Goal: Task Accomplishment & Management: Complete application form

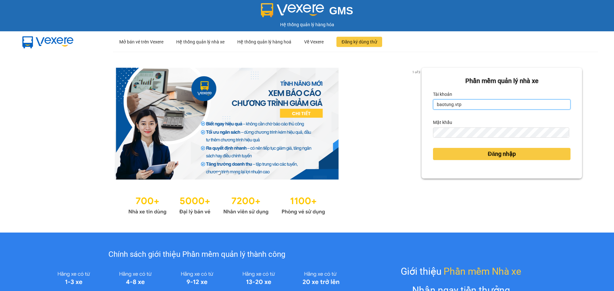
drag, startPoint x: 497, startPoint y: 108, endPoint x: 435, endPoint y: 111, distance: 62.4
click at [435, 111] on form "Phần mềm quản lý nhà xe Tài khoản baotung.vtp Mật khẩu Đăng nhập" at bounding box center [501, 123] width 137 height 94
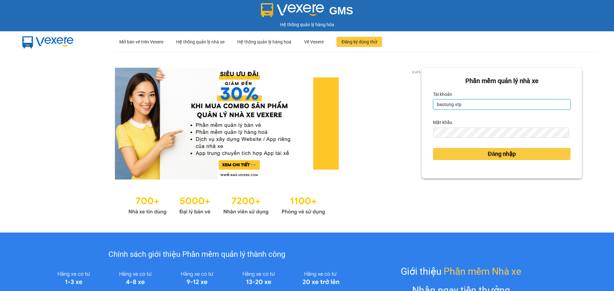
type input "b"
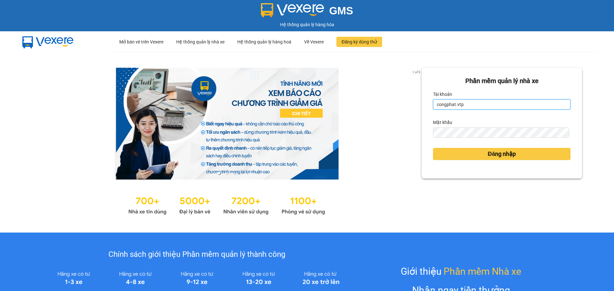
type input "congphat.vtp"
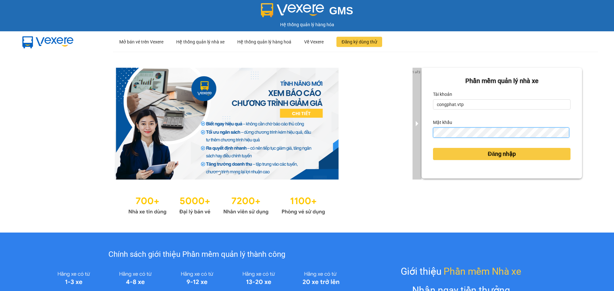
click at [416, 137] on div "1 of 3 Phần mềm quản lý nhà xe Tài khoản congphat.vtp Mật khẩu Đăng nhập" at bounding box center [307, 142] width 614 height 181
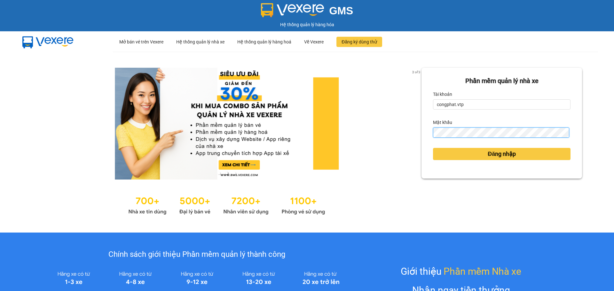
click at [433, 148] on button "Đăng nhập" at bounding box center [501, 154] width 137 height 12
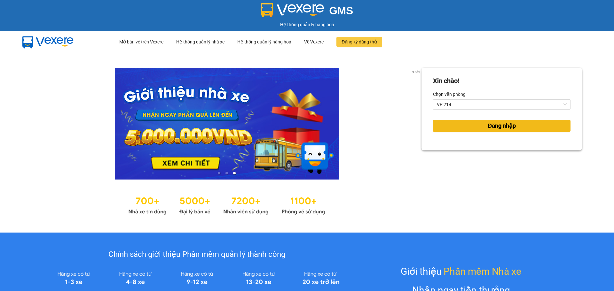
click at [459, 128] on button "Đăng nhập" at bounding box center [501, 126] width 137 height 12
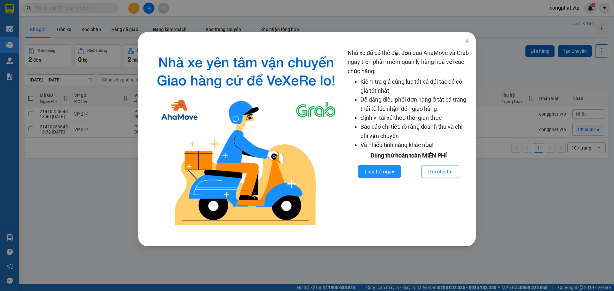
click at [466, 41] on icon "close" at bounding box center [467, 41] width 4 height 4
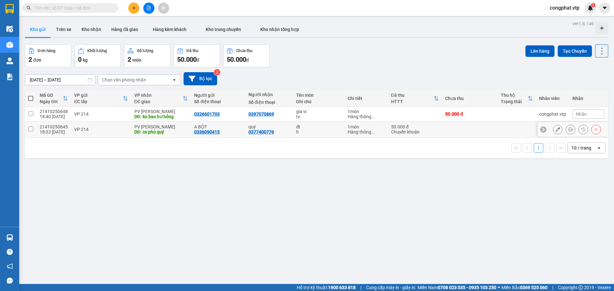
click at [124, 130] on div "VP 214" at bounding box center [101, 129] width 54 height 5
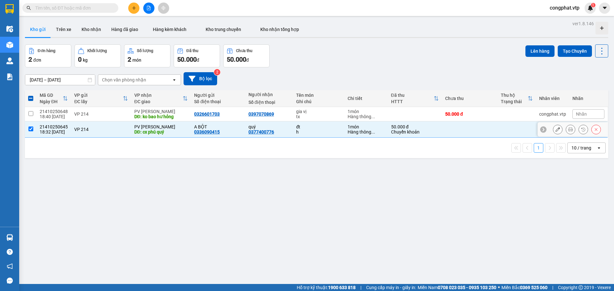
click at [124, 130] on div "VP 214" at bounding box center [101, 129] width 54 height 5
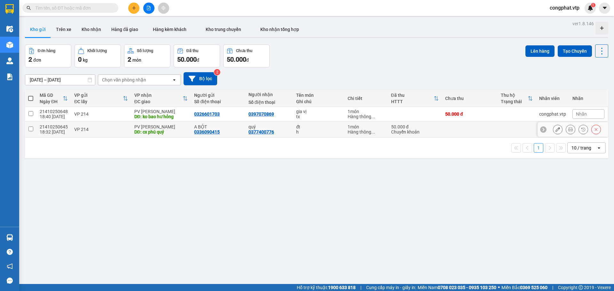
click at [124, 130] on div "VP 214" at bounding box center [101, 129] width 54 height 5
checkbox input "true"
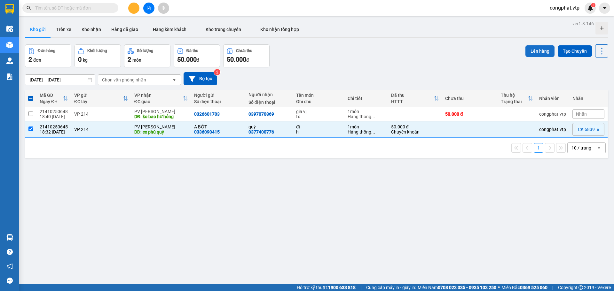
click at [539, 50] on button "Lên hàng" at bounding box center [539, 51] width 29 height 12
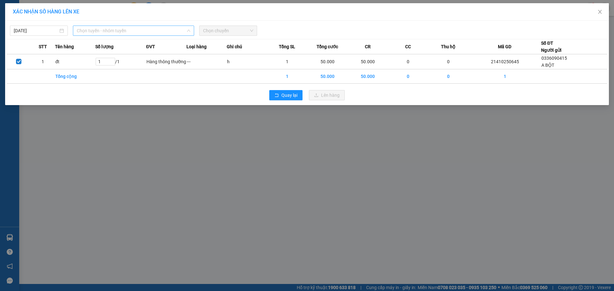
click at [102, 29] on span "Chọn tuyến - nhóm tuyến" at bounding box center [133, 31] width 113 height 10
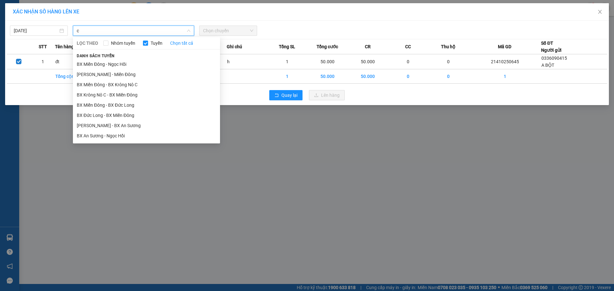
type input "c"
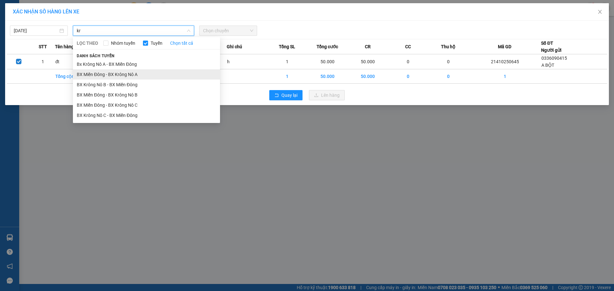
type input "kr"
click at [128, 78] on li "BX Miền Đông - BX Krông Nô A" at bounding box center [146, 74] width 147 height 10
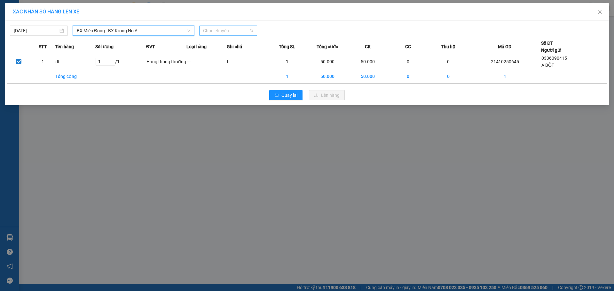
click at [213, 28] on span "Chọn chuyến" at bounding box center [228, 31] width 50 height 10
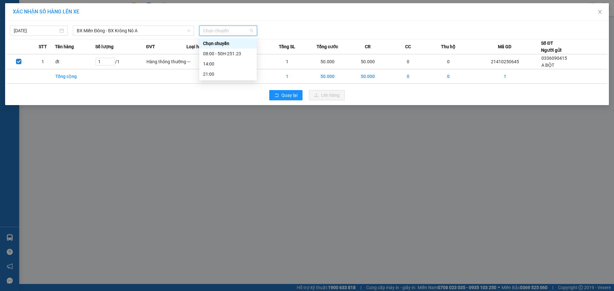
click at [226, 48] on div "Chọn chuyến" at bounding box center [228, 43] width 58 height 10
click at [253, 30] on div "Chọn chuyến" at bounding box center [228, 31] width 58 height 10
click at [235, 54] on div "08:00 - 50H-251.23" at bounding box center [228, 53] width 50 height 7
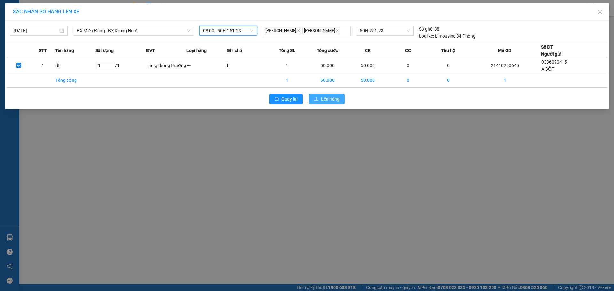
click at [329, 101] on span "Lên hàng" at bounding box center [330, 99] width 19 height 7
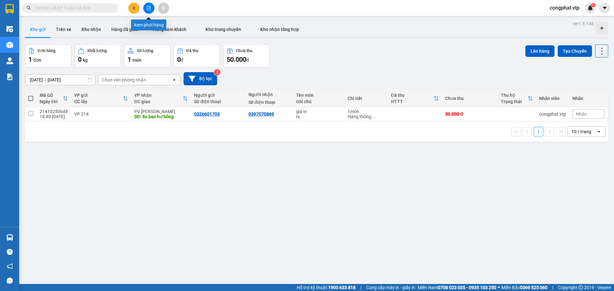
click at [146, 8] on button at bounding box center [148, 8] width 11 height 11
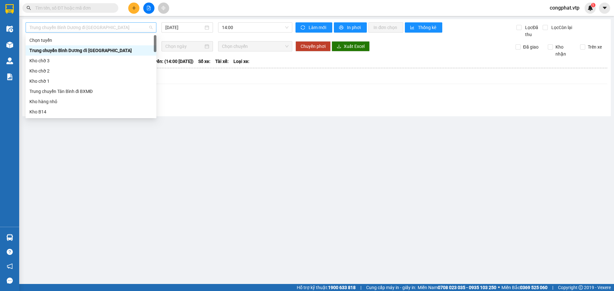
click at [103, 31] on span "Trung chuyển Bình Dương đi [GEOGRAPHIC_DATA]" at bounding box center [90, 28] width 123 height 10
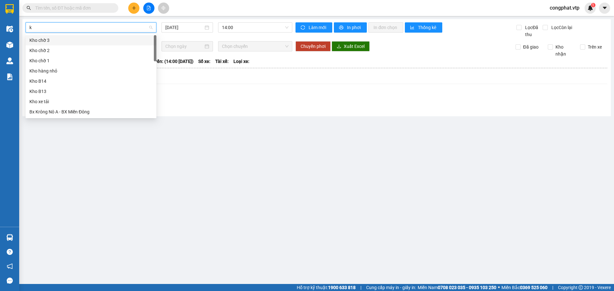
type input "kr"
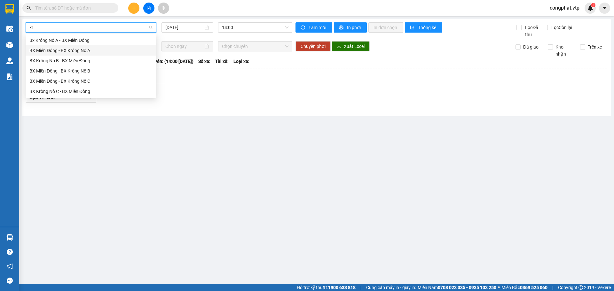
click at [89, 50] on div "BX Miền Đông - BX Krông Nô A" at bounding box center [90, 50] width 123 height 7
type input "[DATE]"
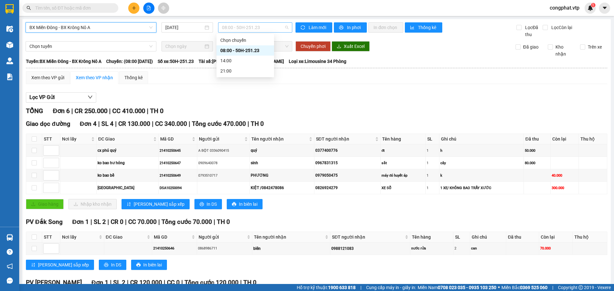
click at [229, 30] on span "08:00 - 50H-251.23" at bounding box center [255, 28] width 66 height 10
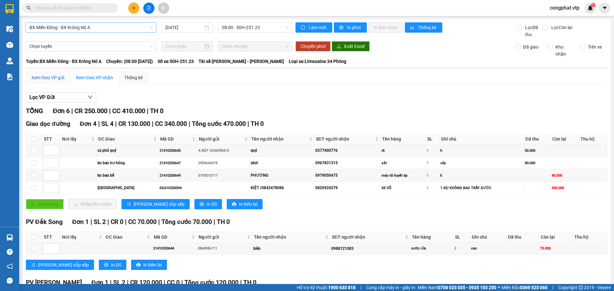
click at [48, 81] on div "Xem theo VP gửi" at bounding box center [47, 77] width 33 height 7
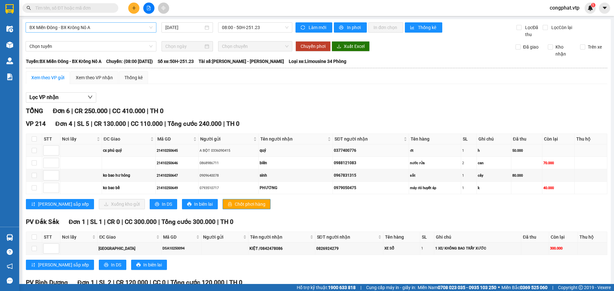
scroll to position [65, 0]
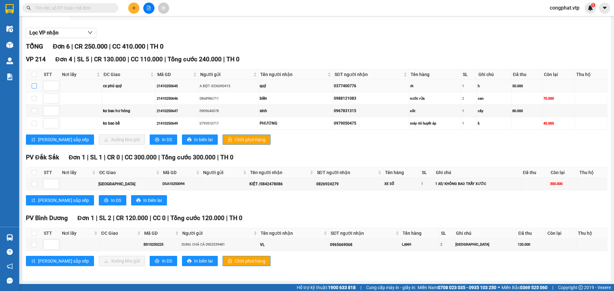
click at [35, 89] on label at bounding box center [34, 85] width 5 height 7
click at [35, 89] on input "checkbox" at bounding box center [34, 85] width 5 height 5
checkbox input "true"
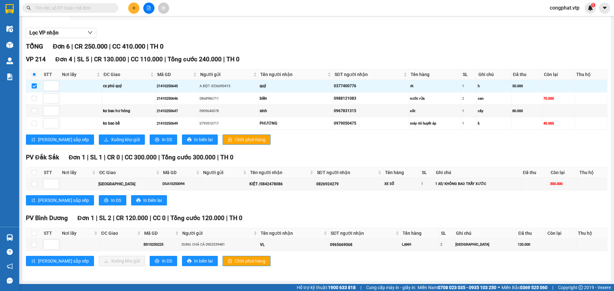
click at [88, 134] on div "VP 214 Đơn 4 | SL 5 | CR 130.000 | CC 110.000 | Tổng cước 240.000 | TH 0 STT Nơ…" at bounding box center [316, 102] width 581 height 95
click at [111, 138] on span "Xuống kho gửi" at bounding box center [125, 139] width 29 height 7
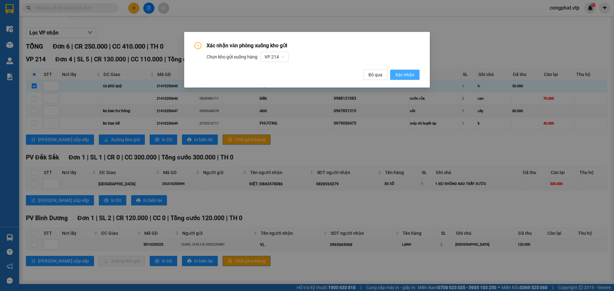
click at [404, 75] on span "Xác nhận" at bounding box center [404, 74] width 19 height 7
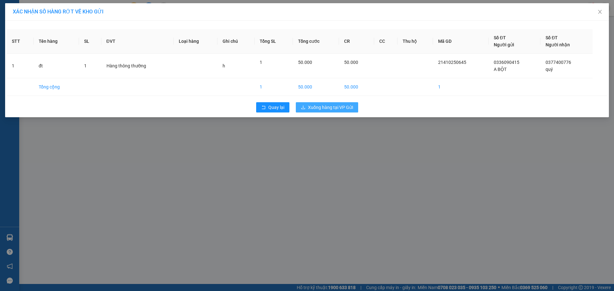
click at [336, 108] on span "Xuống hàng tại VP Gửi" at bounding box center [330, 107] width 45 height 7
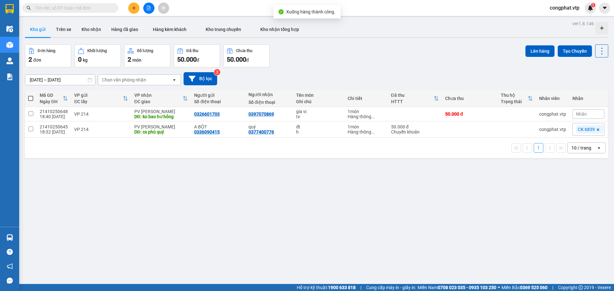
click at [26, 95] on th at bounding box center [31, 98] width 12 height 17
click at [30, 98] on span at bounding box center [30, 98] width 5 height 5
click at [31, 95] on input "checkbox" at bounding box center [31, 95] width 0 height 0
checkbox input "true"
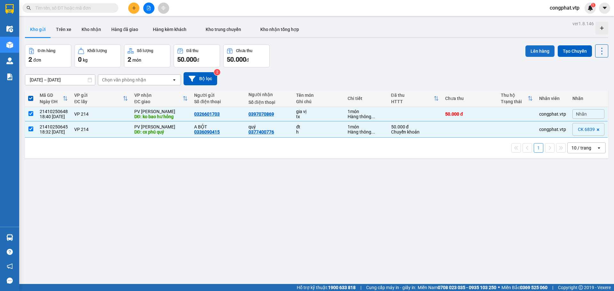
click at [540, 56] on button "Lên hàng" at bounding box center [539, 51] width 29 height 12
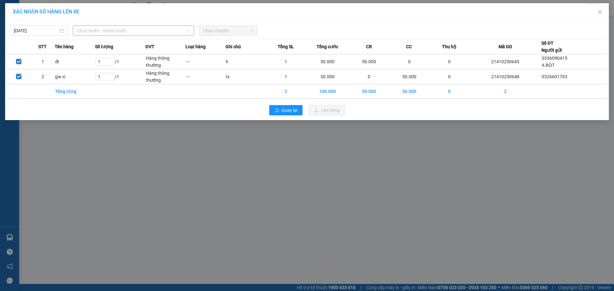
click at [93, 27] on span "Chọn tuyến - nhóm tuyến" at bounding box center [133, 31] width 113 height 10
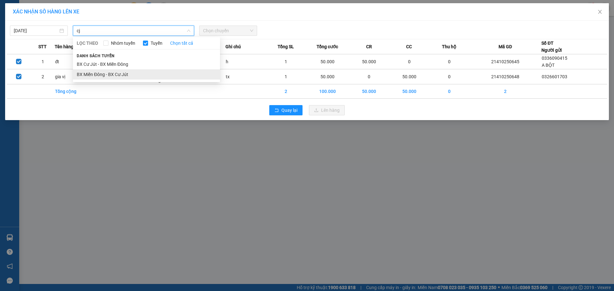
type input "cj"
click at [114, 74] on li "BX Miền Đông - BX Cư Jút" at bounding box center [146, 74] width 147 height 10
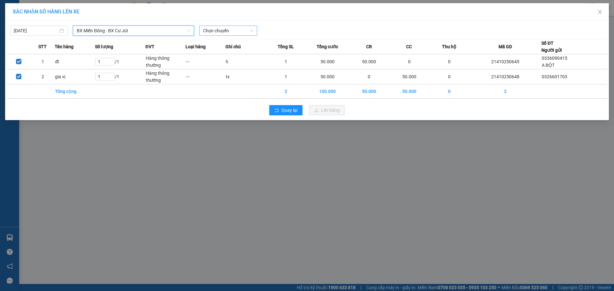
click at [229, 28] on span "Chọn chuyến" at bounding box center [228, 31] width 50 height 10
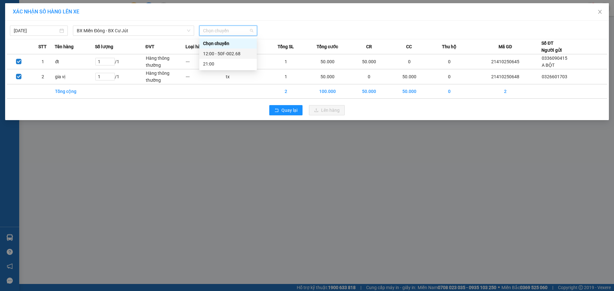
click at [237, 54] on div "12:00 - 50F-002.68" at bounding box center [228, 53] width 50 height 7
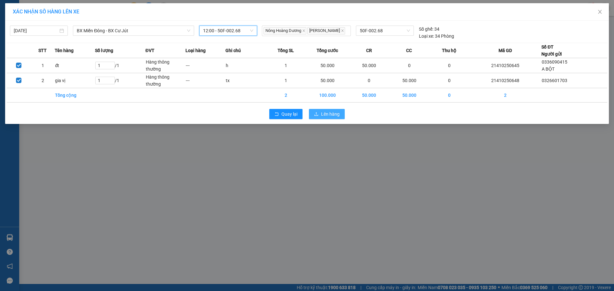
click at [319, 114] on button "Lên hàng" at bounding box center [327, 114] width 36 height 10
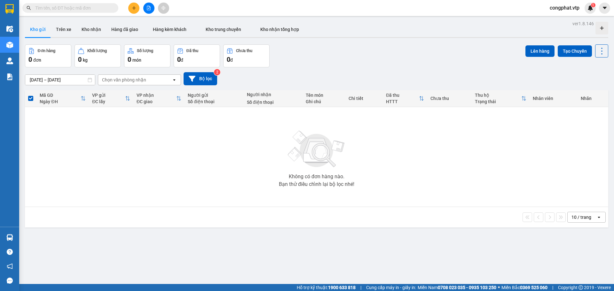
click at [274, 156] on div "Không có đơn hàng nào. Bạn thử điều chỉnh lại bộ lọc nhé!" at bounding box center [316, 157] width 577 height 96
click at [93, 27] on button "Kho nhận" at bounding box center [91, 29] width 30 height 15
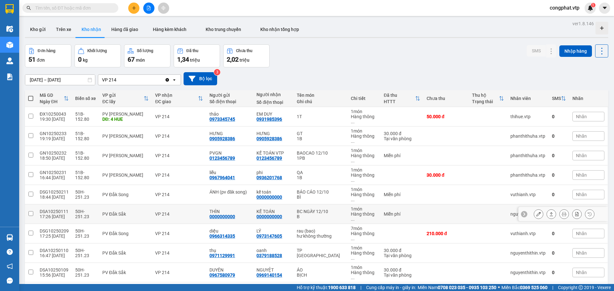
scroll to position [29, 0]
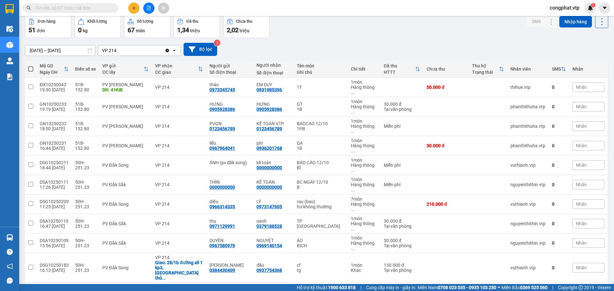
click at [574, 290] on div "10 / trang" at bounding box center [581, 293] width 20 height 6
click at [574, 219] on div "100 / trang" at bounding box center [581, 223] width 38 height 12
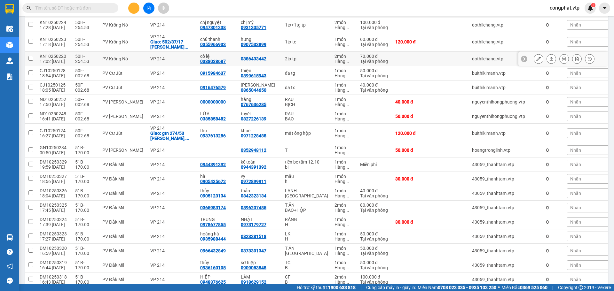
scroll to position [296, 0]
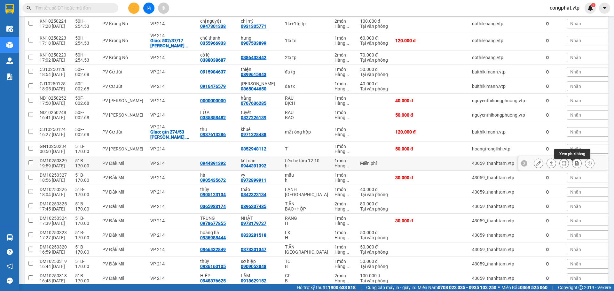
click at [574, 165] on icon at bounding box center [576, 163] width 4 height 4
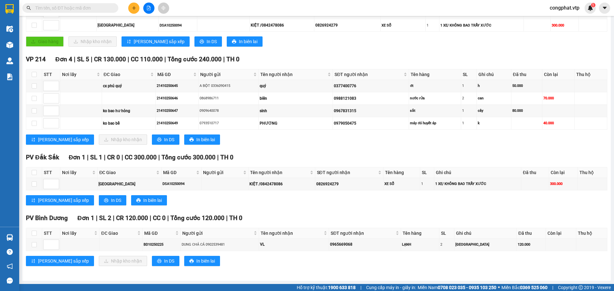
scroll to position [163, 0]
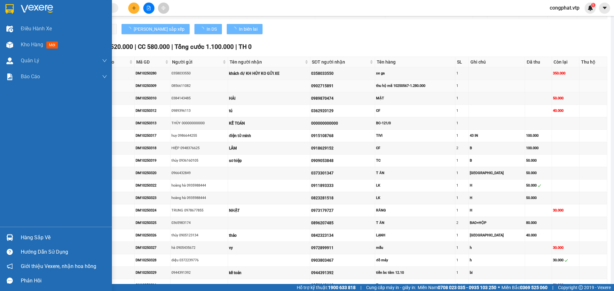
type input "[DATE]"
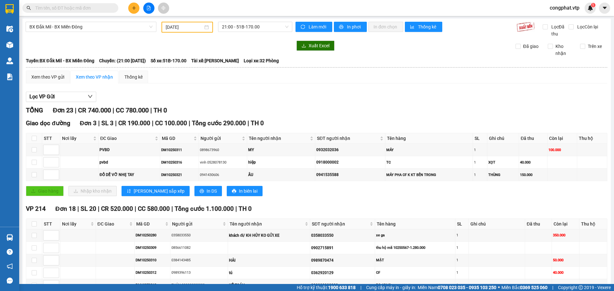
scroll to position [0, 0]
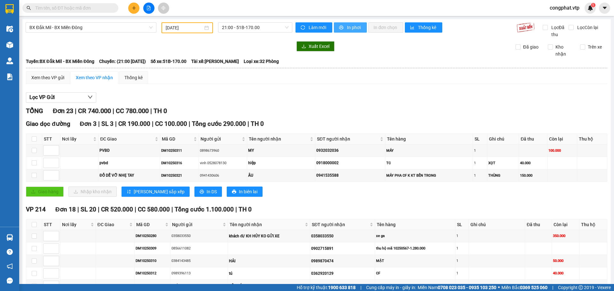
click at [352, 27] on span "In phơi" at bounding box center [354, 27] width 15 height 7
click at [134, 9] on icon "plus" at bounding box center [134, 8] width 0 height 4
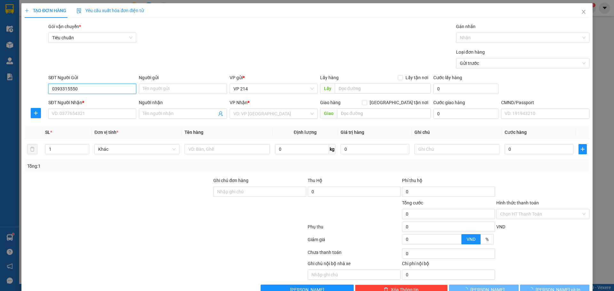
type input "0393315550"
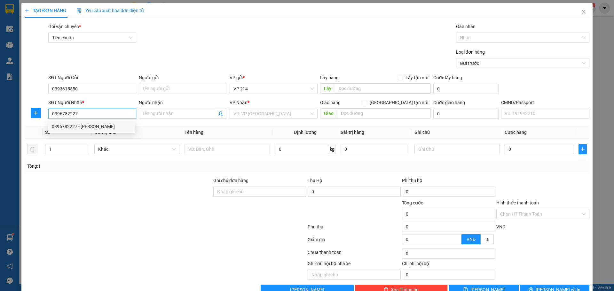
type input "0396782227"
type input "Chuong"
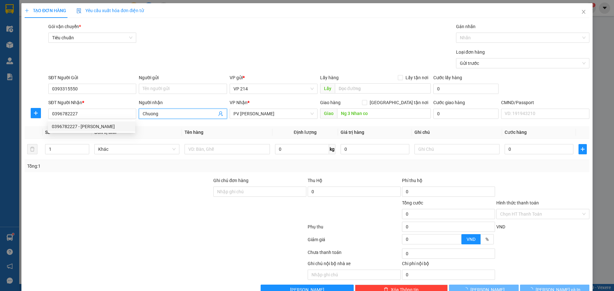
type input "Ng 3 Nhan co"
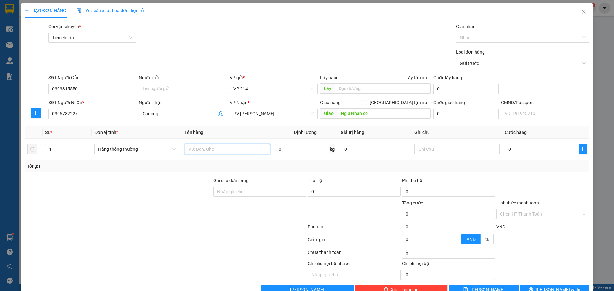
type input "d"
type input "đông lạnh"
type input "1"
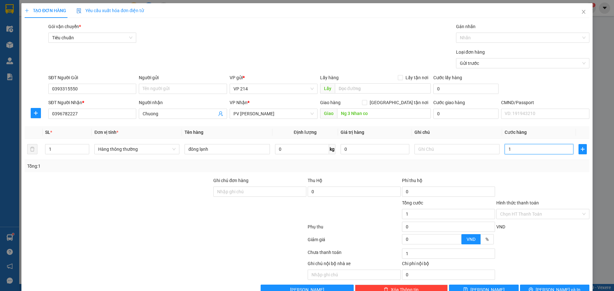
type input "1t"
type input "0"
type input "1tx"
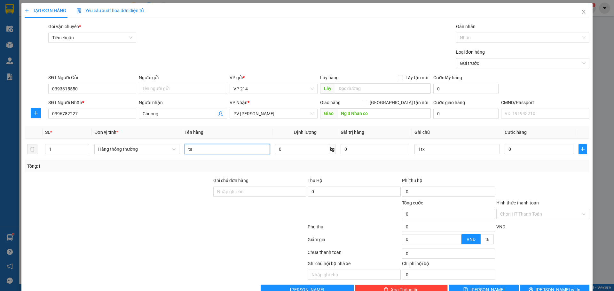
type input "t"
type input "rau"
type input "6"
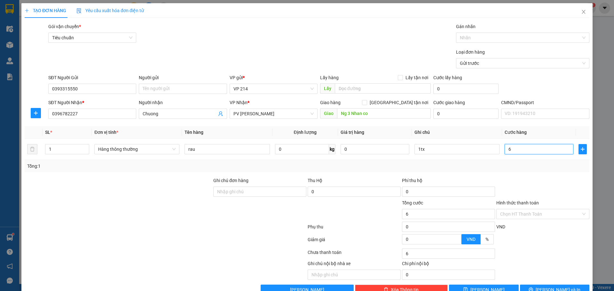
type input "60"
type input "600"
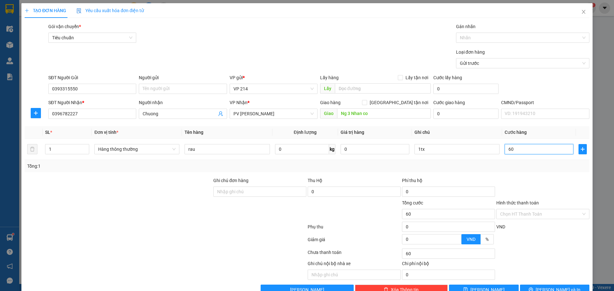
type input "600"
type input "6.000"
type input "60.000"
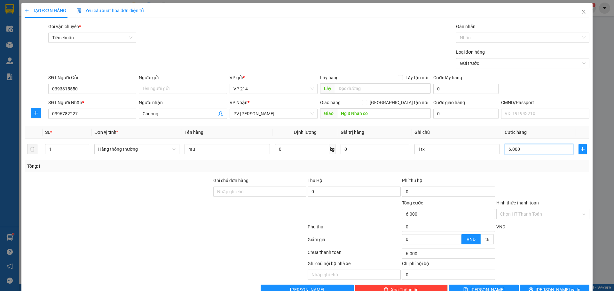
type input "60.000"
click at [554, 286] on span "[PERSON_NAME] và In" at bounding box center [557, 289] width 45 height 7
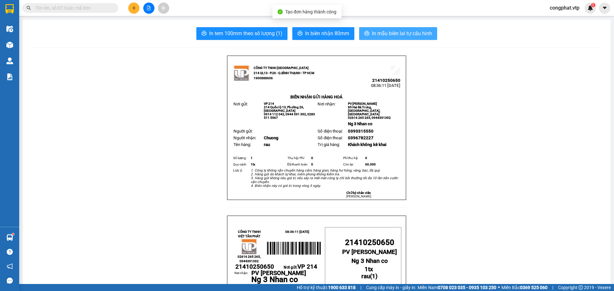
click at [410, 31] on span "In mẫu biên lai tự cấu hình" at bounding box center [402, 33] width 60 height 8
